Goal: Task Accomplishment & Management: Manage account settings

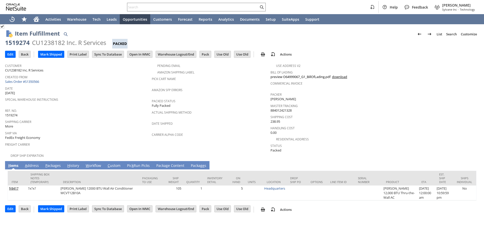
click at [241, 32] on div "Item Fulfillment List Search Customize Customize Form New Body Field New Column…" at bounding box center [247, 33] width 464 height 9
click at [7, 54] on input "Edit" at bounding box center [10, 54] width 10 height 7
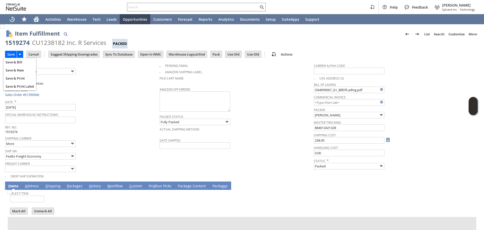
click at [165, 41] on div "1519274 CU1238182 Inc. R Services Packed" at bounding box center [242, 44] width 474 height 10
click at [294, 62] on span "Delete" at bounding box center [305, 63] width 42 height 5
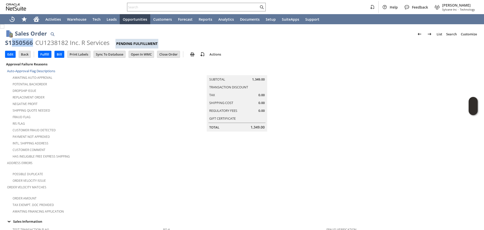
click at [13, 43] on div "S1350566 CU1238182 Inc. R Services Pending Fulfillment" at bounding box center [242, 44] width 474 height 10
click at [117, 105] on td "Negative Profit" at bounding box center [85, 103] width 156 height 7
